Goal: Information Seeking & Learning: Learn about a topic

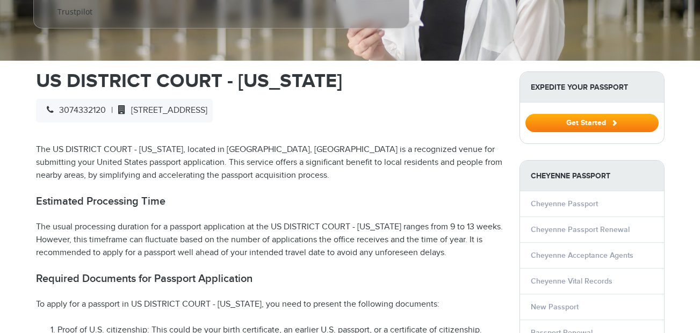
scroll to position [430, 0]
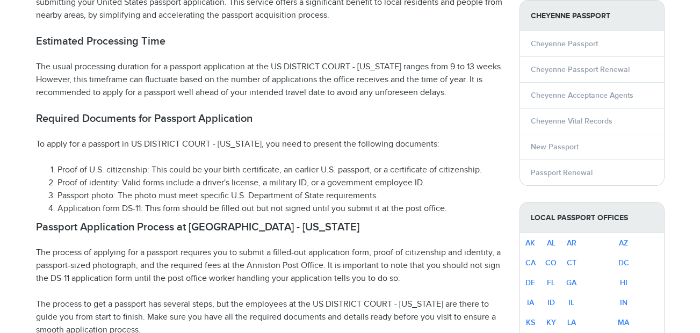
select select "**********"
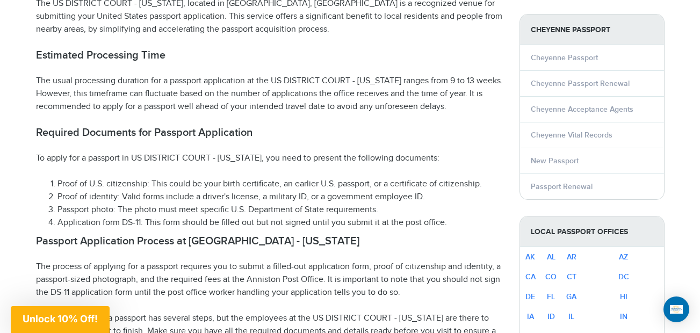
scroll to position [472, 0]
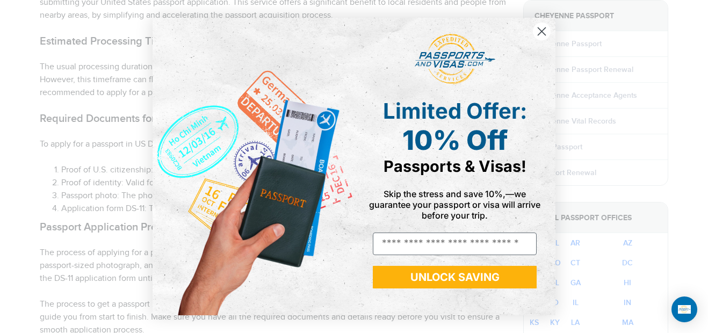
click at [541, 32] on icon "Close dialog" at bounding box center [541, 31] width 19 height 19
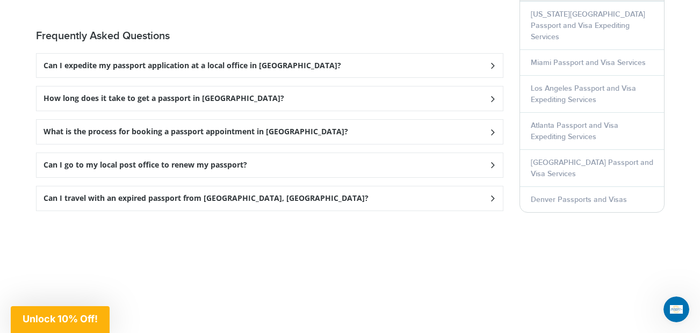
scroll to position [1546, 0]
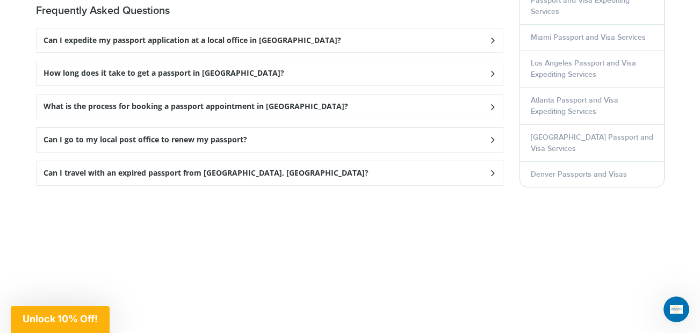
click at [490, 136] on icon at bounding box center [491, 139] width 11 height 7
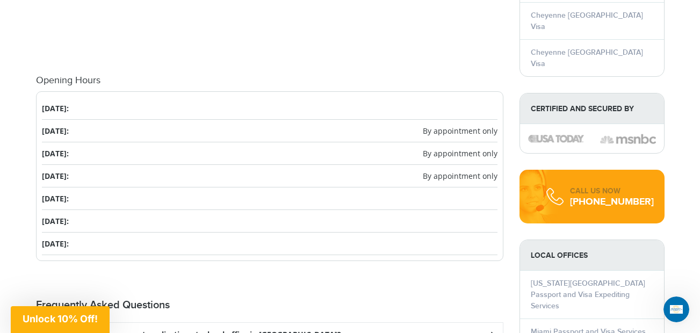
scroll to position [1278, 0]
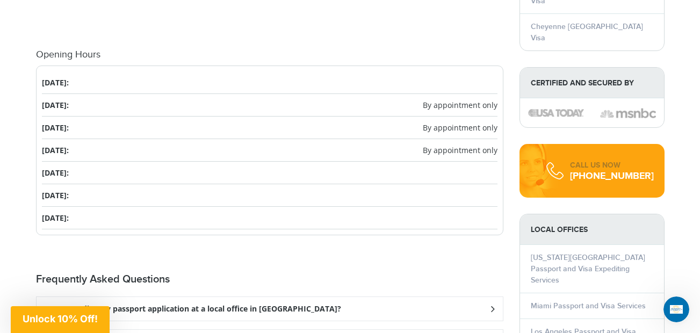
click at [353, 94] on li "Tuesday: By appointment only" at bounding box center [269, 105] width 455 height 23
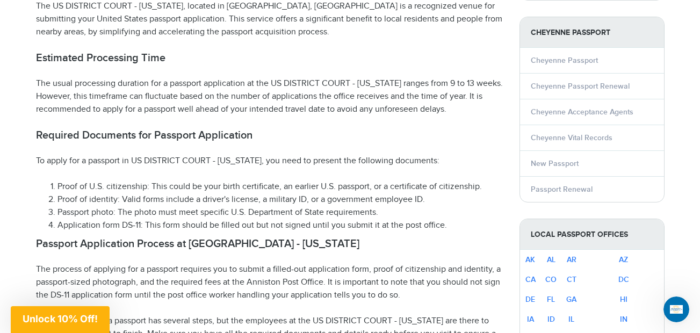
scroll to position [430, 0]
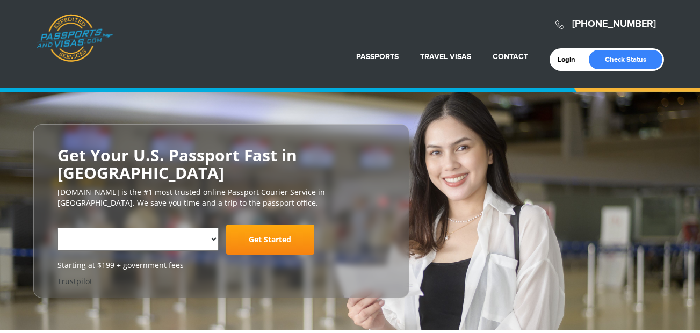
select select "**********"
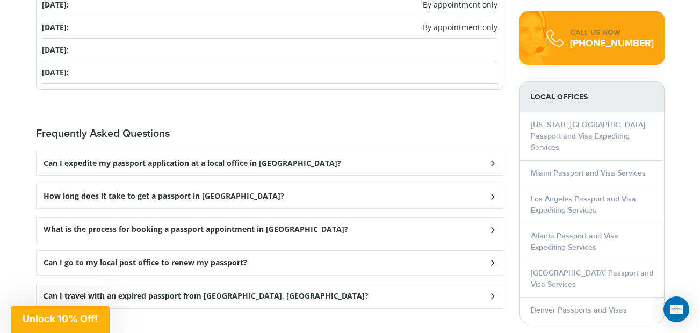
scroll to position [1450, 0]
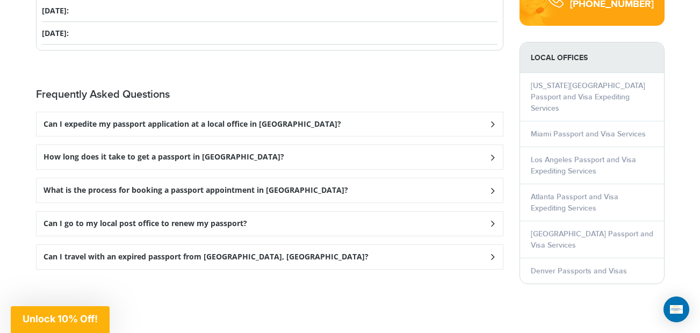
click at [487, 187] on icon at bounding box center [491, 190] width 11 height 7
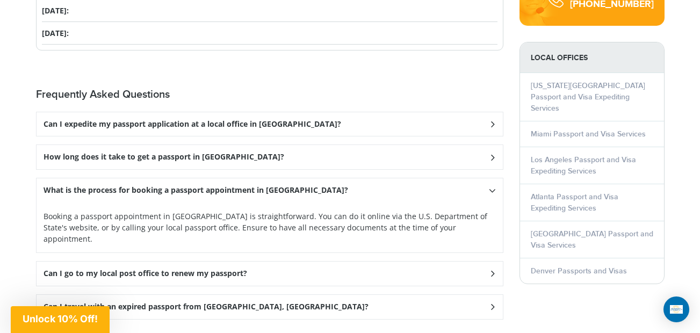
scroll to position [1503, 0]
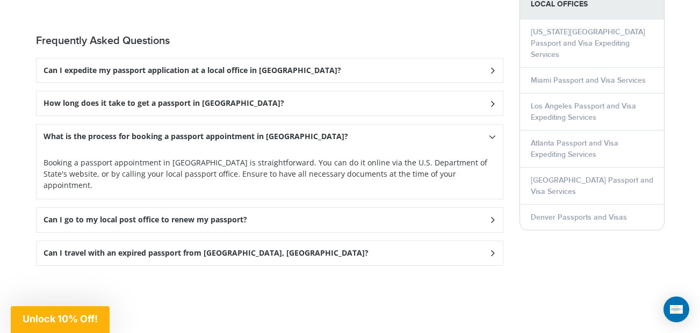
click at [122, 208] on div "Can I go to my local post office to renew my passport?" at bounding box center [270, 220] width 466 height 24
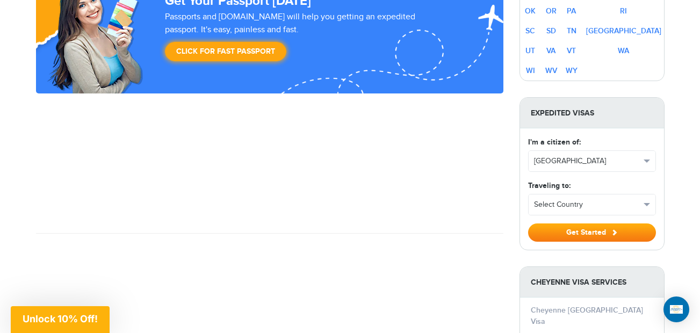
scroll to position [859, 0]
